Goal: Find contact information: Find contact information

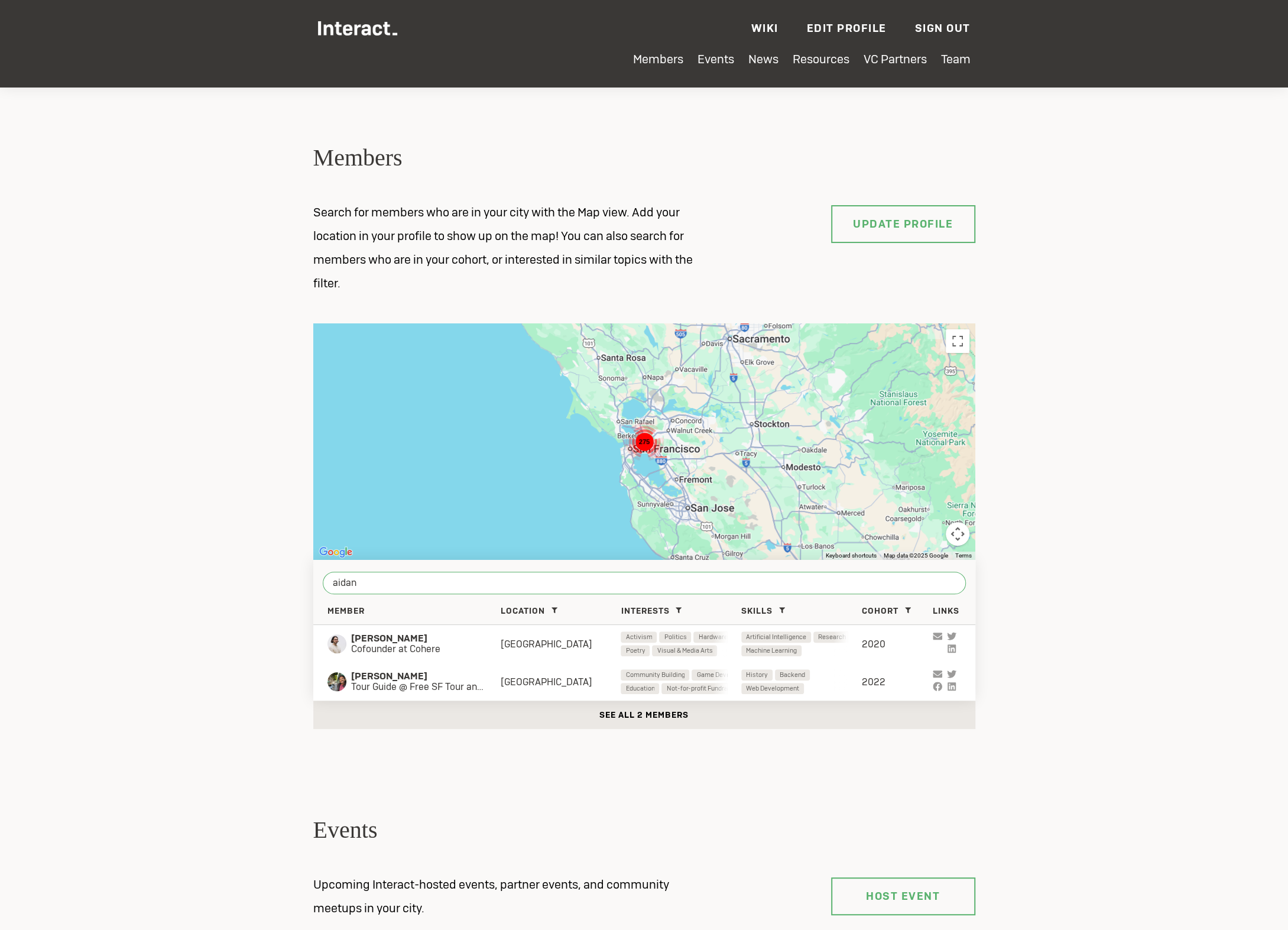
click at [496, 584] on input "aidan" at bounding box center [645, 583] width 643 height 22
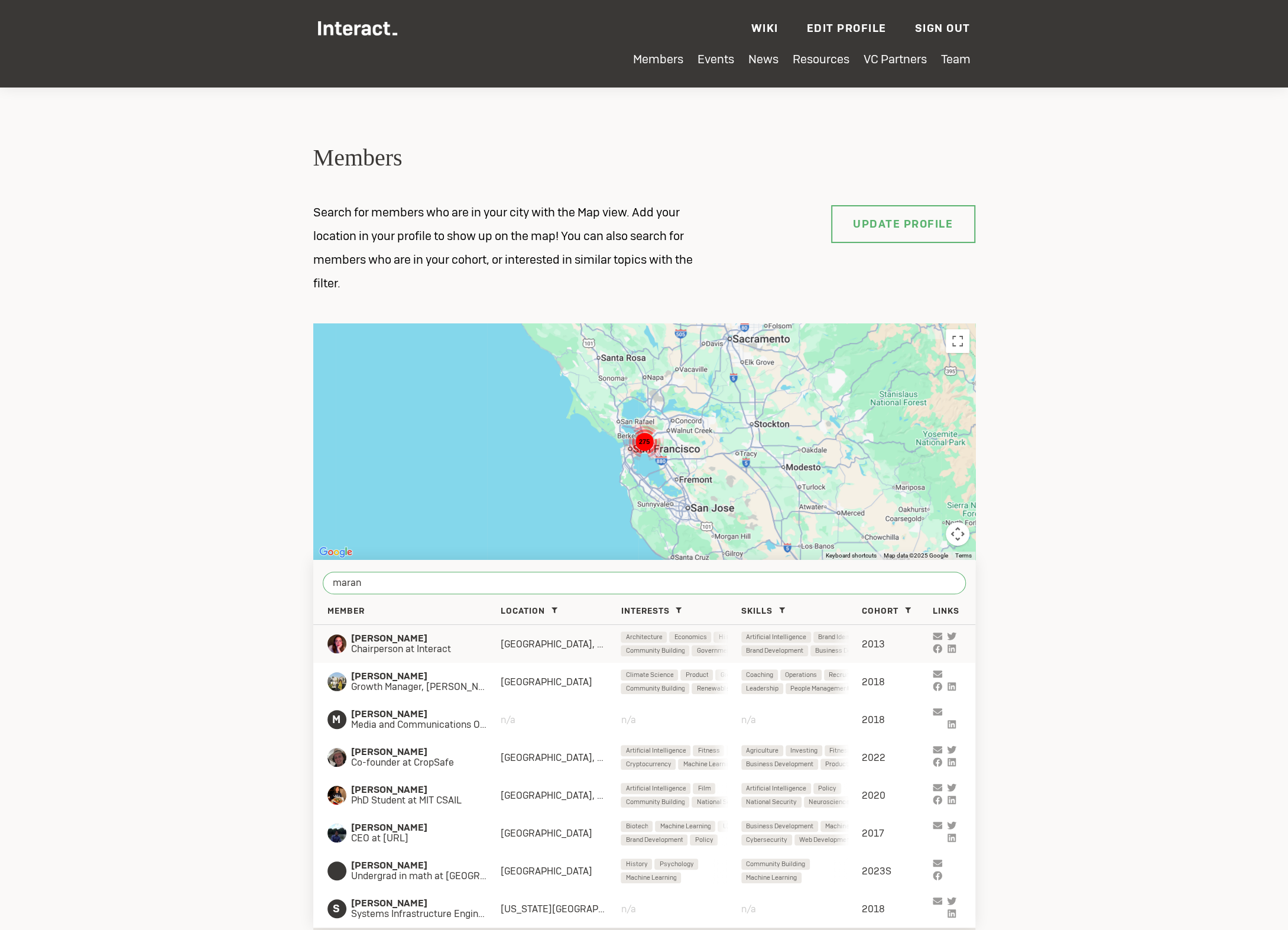
type input "maran"
click at [462, 641] on span "[PERSON_NAME]" at bounding box center [414, 638] width 126 height 10
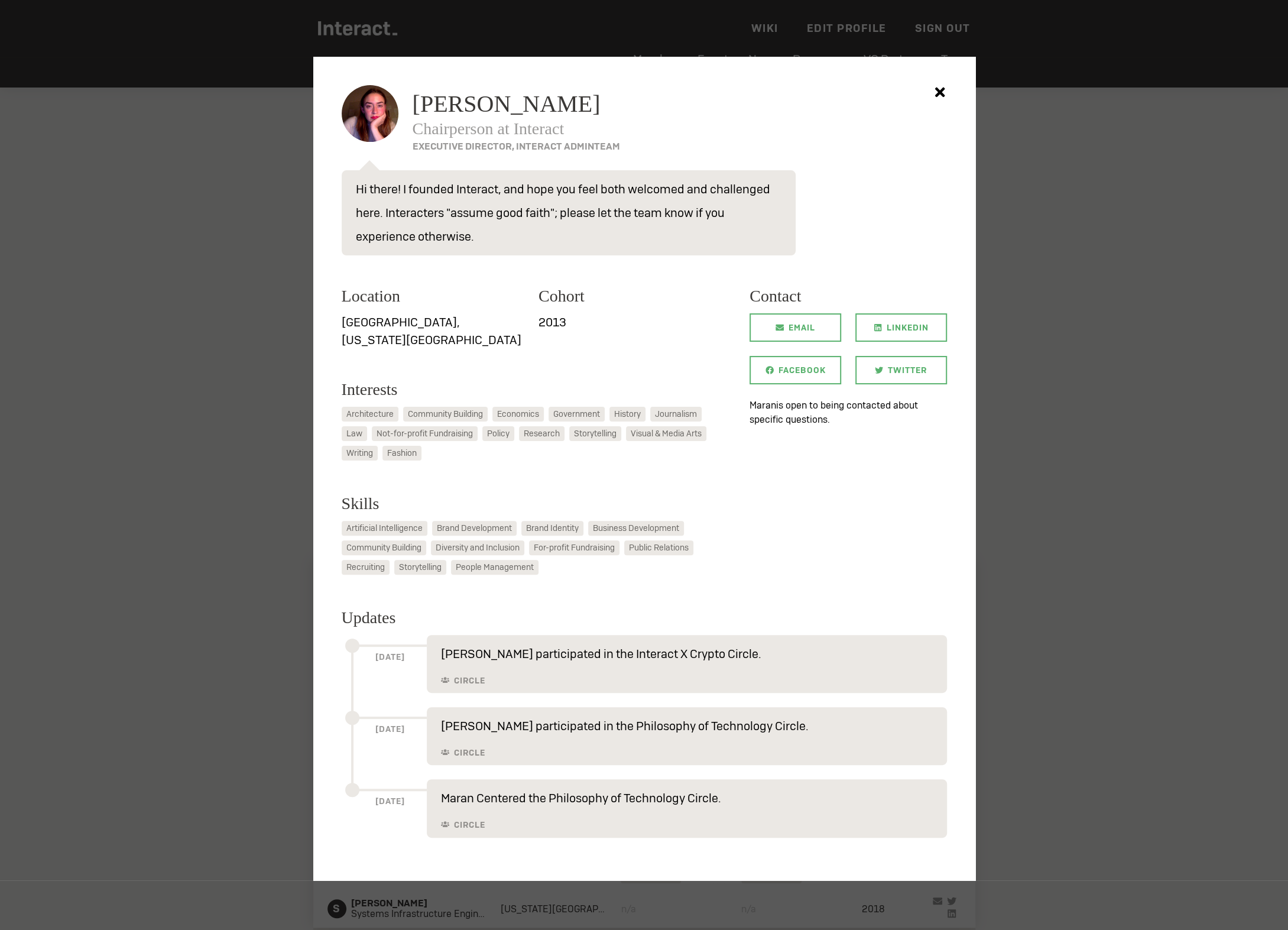
click at [458, 218] on p "Hi there! I founded Interact, and hope you feel both welcomed and challenged he…" at bounding box center [569, 213] width 454 height 85
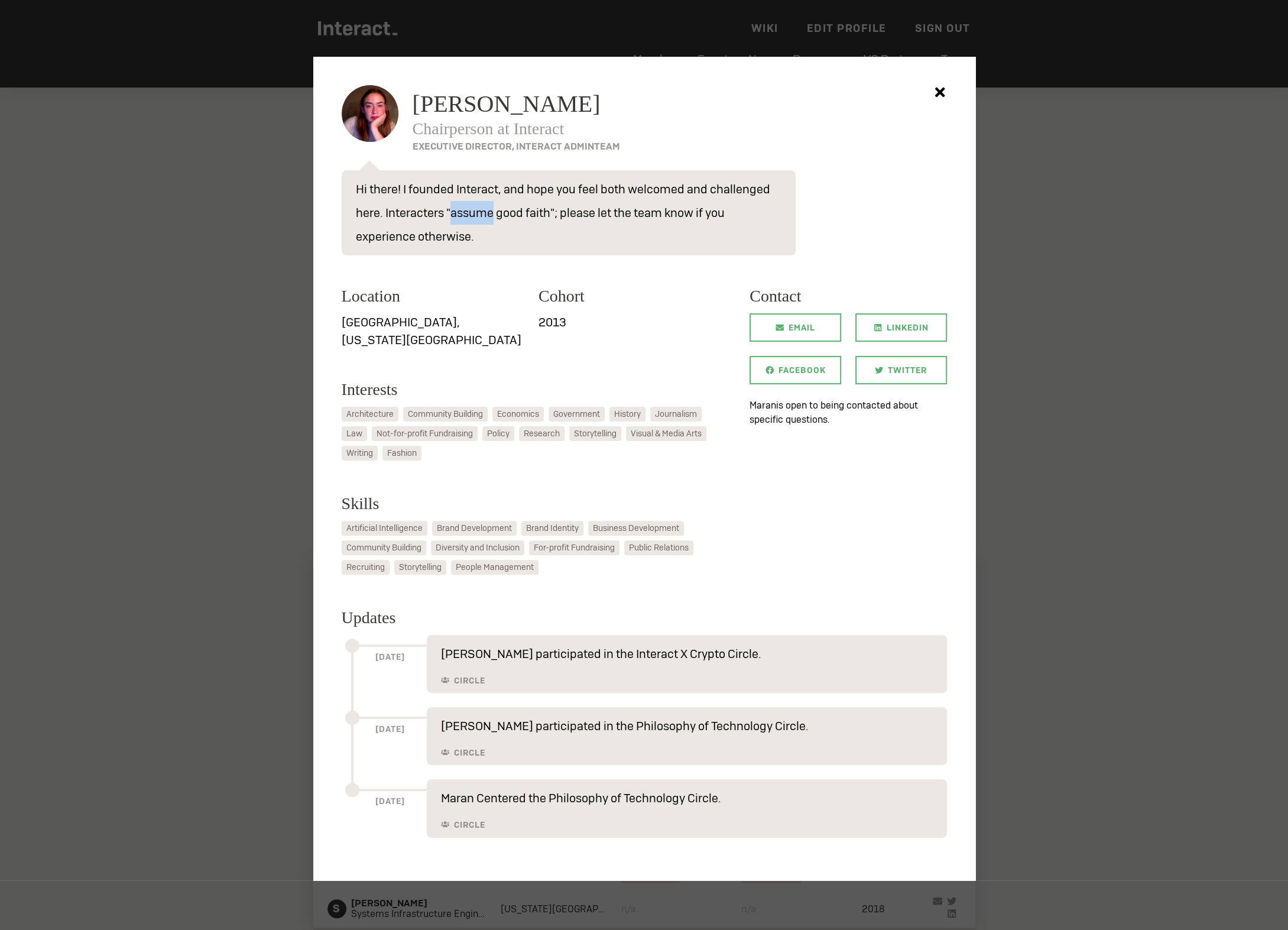
click at [458, 218] on p "Hi there! I founded Interact, and hope you feel both welcomed and challenged he…" at bounding box center [569, 213] width 454 height 85
click at [811, 329] on span "Email" at bounding box center [802, 327] width 27 height 29
click at [218, 414] on div at bounding box center [644, 465] width 1288 height 930
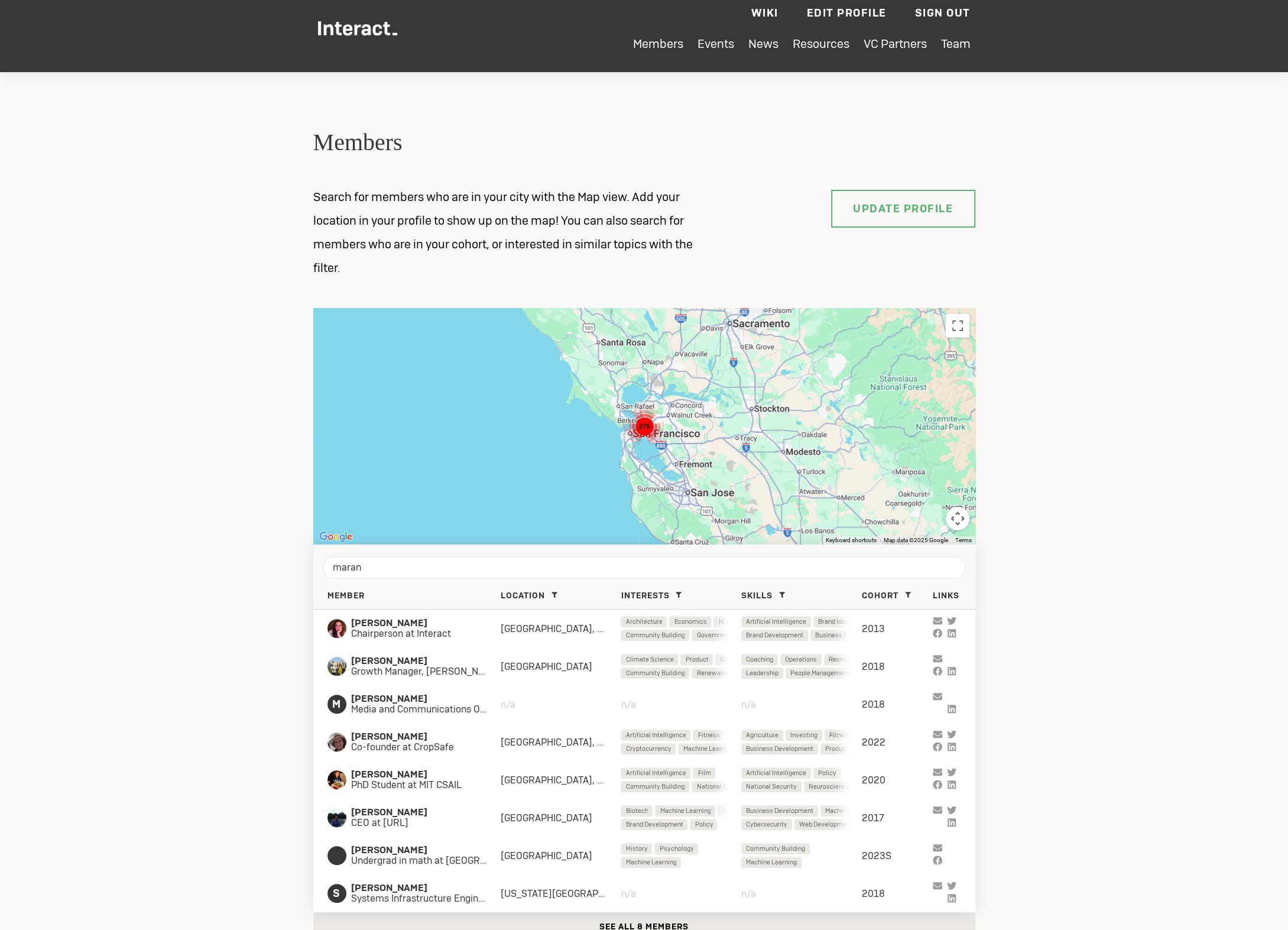
scroll to position [20, 0]
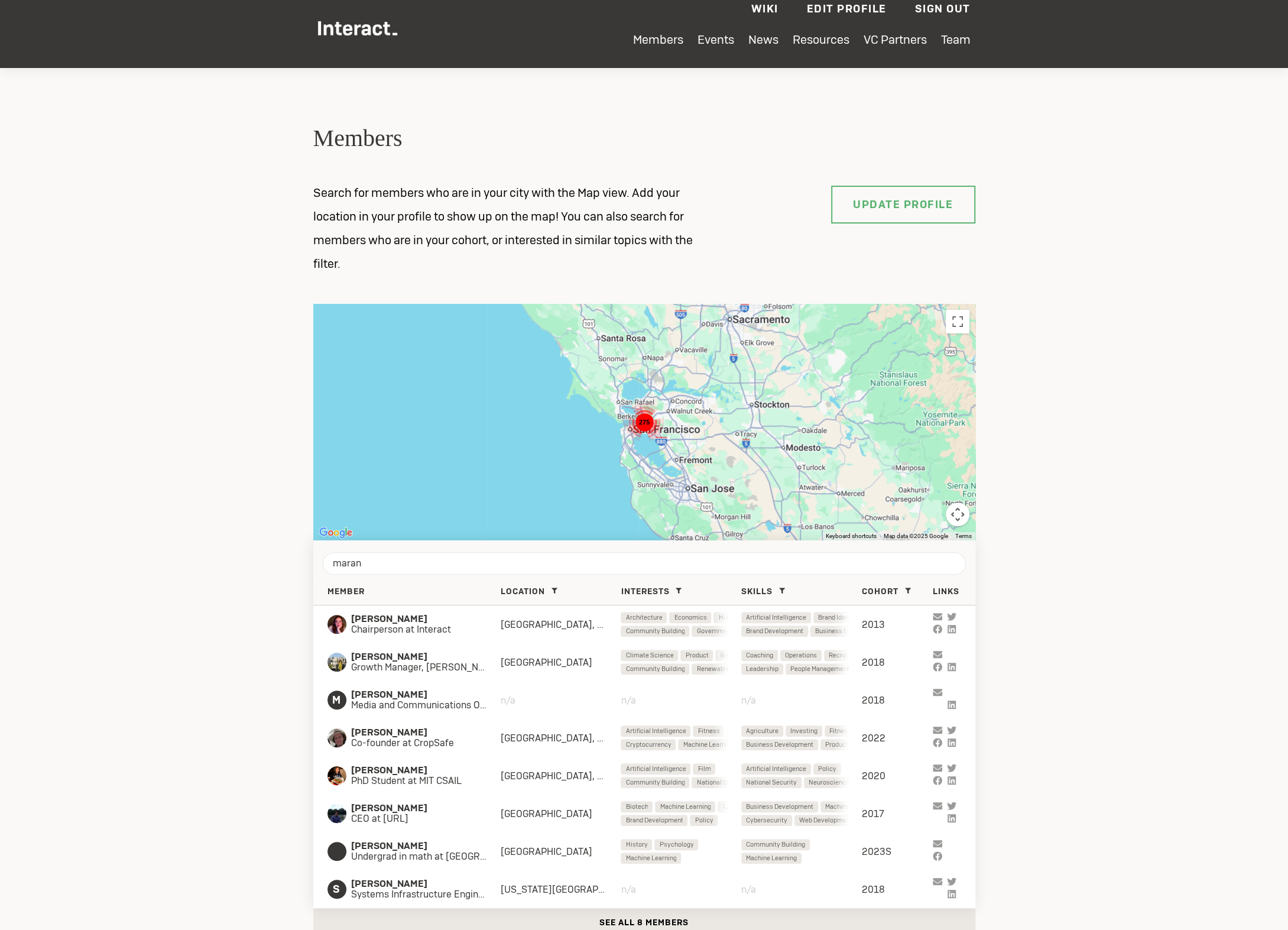
click at [190, 594] on section "Members Search for members who are in your city with the Map view. Add your loc…" at bounding box center [644, 500] width 1288 height 927
click at [408, 568] on input "maran" at bounding box center [645, 563] width 643 height 22
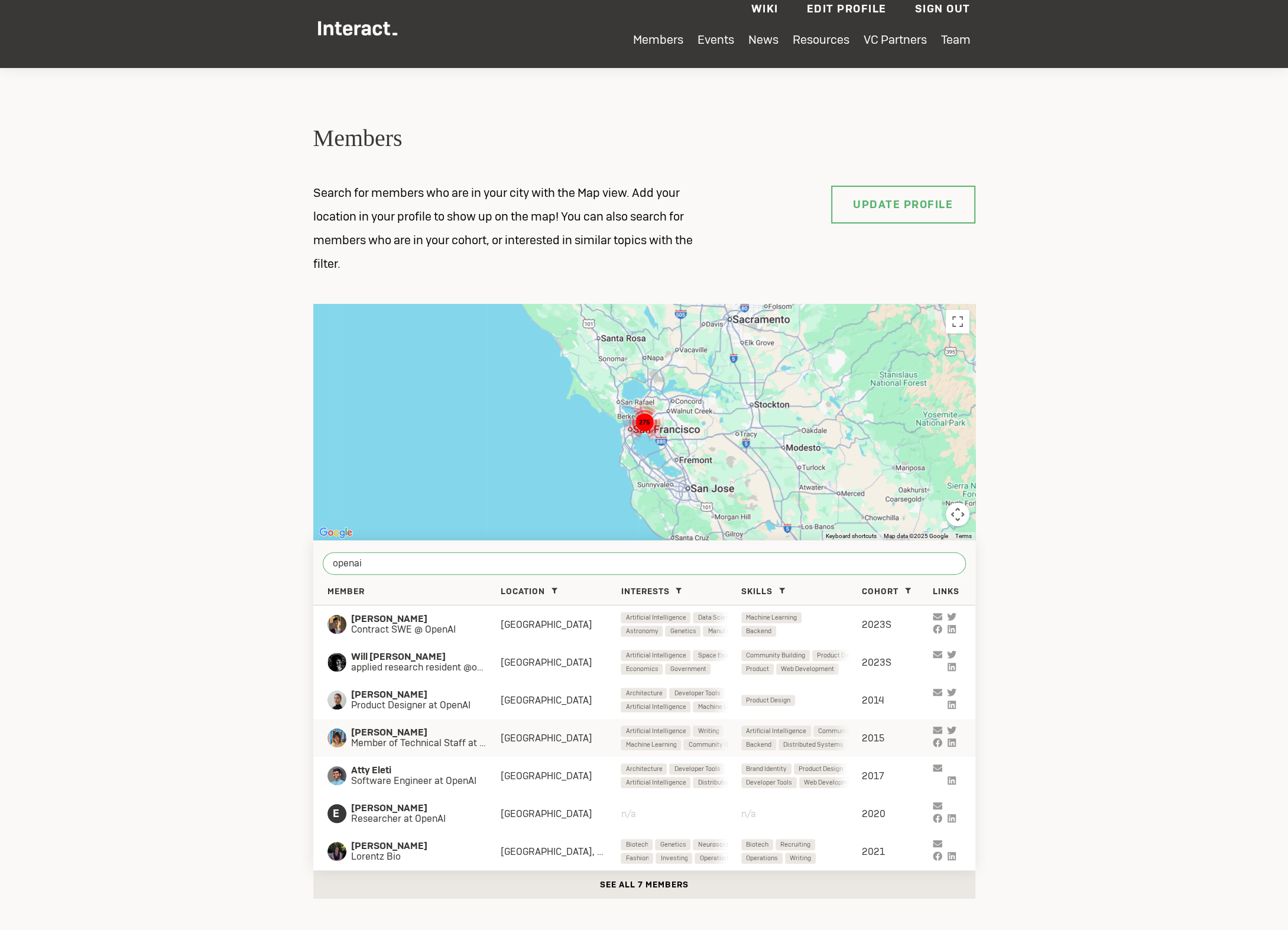
type input "openai"
click at [441, 750] on div "[PERSON_NAME] Member of Technical Staff at OpenAI SF Bay Area Artificial Intell…" at bounding box center [644, 737] width 662 height 38
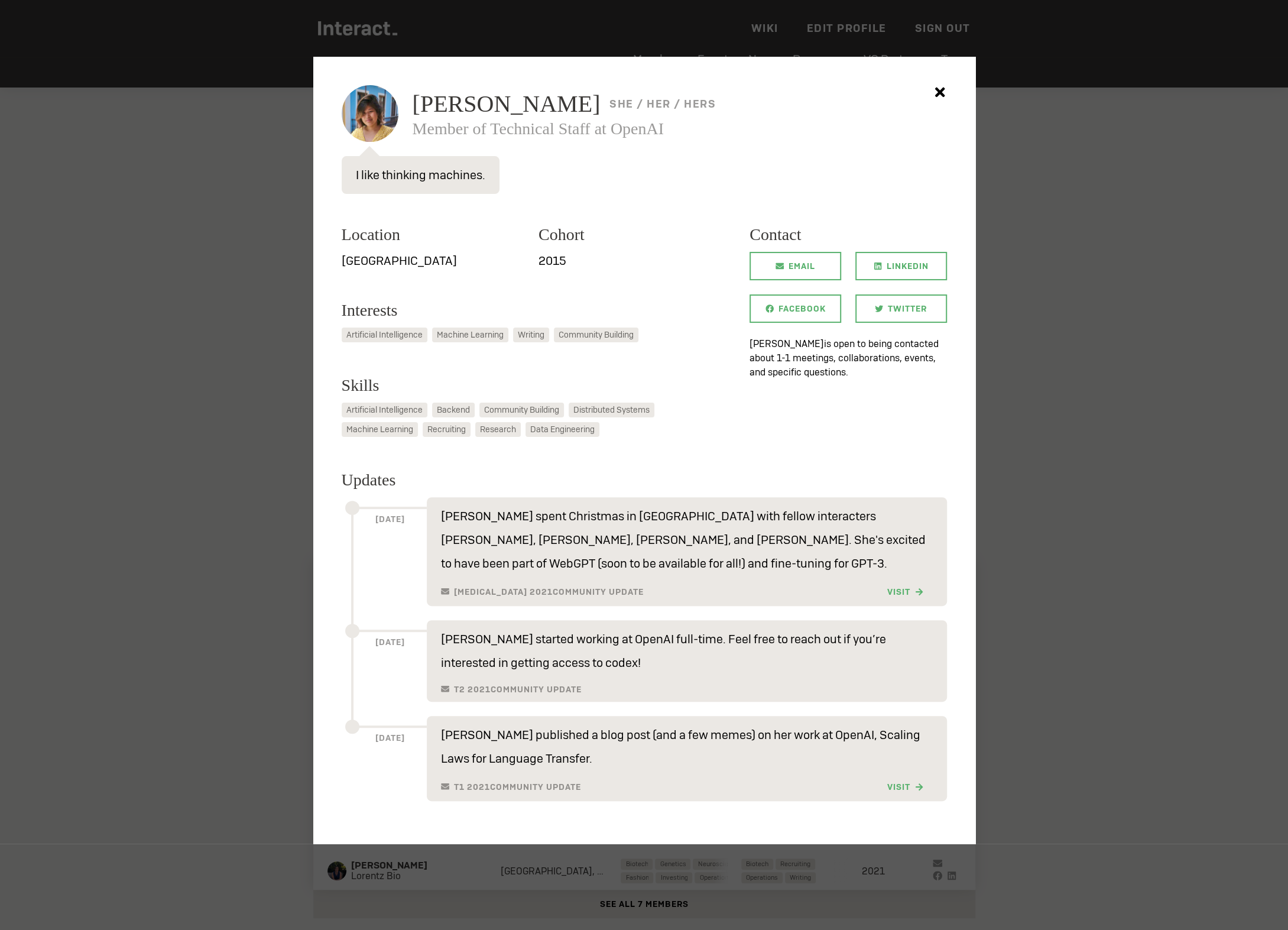
click at [479, 92] on span "[PERSON_NAME]" at bounding box center [506, 104] width 188 height 24
copy span "[PERSON_NAME]"
